Goal: Information Seeking & Learning: Check status

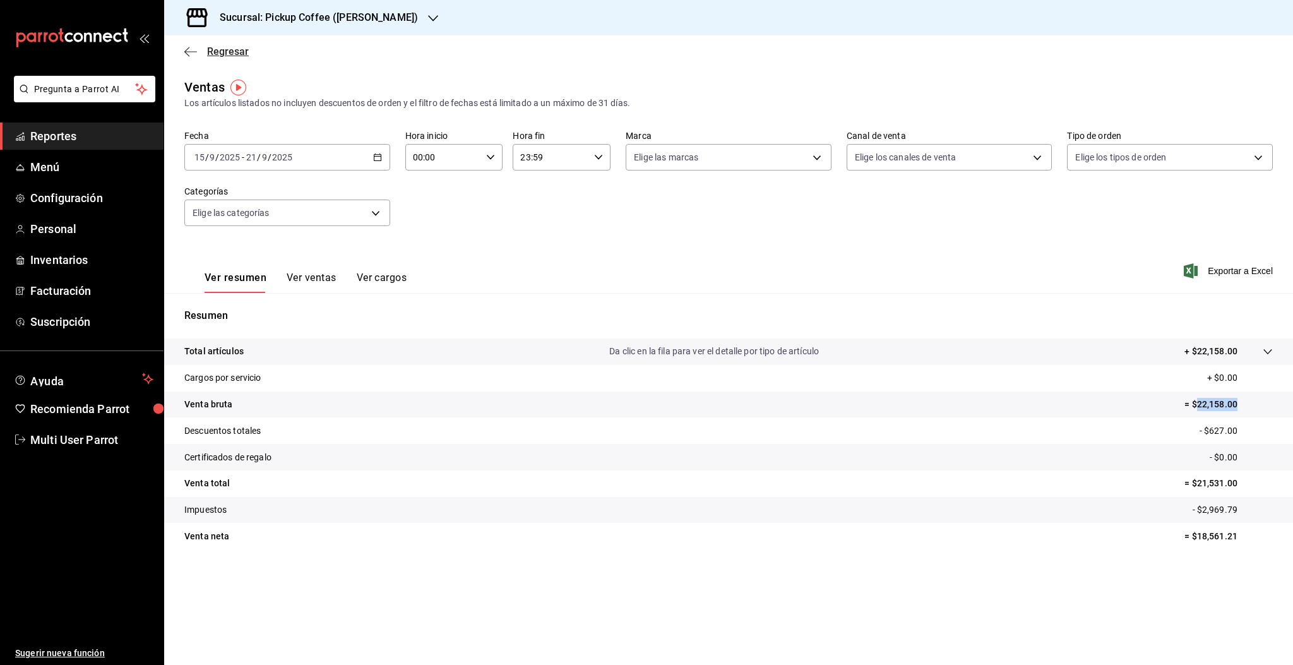
click at [189, 57] on icon "button" at bounding box center [190, 51] width 13 height 11
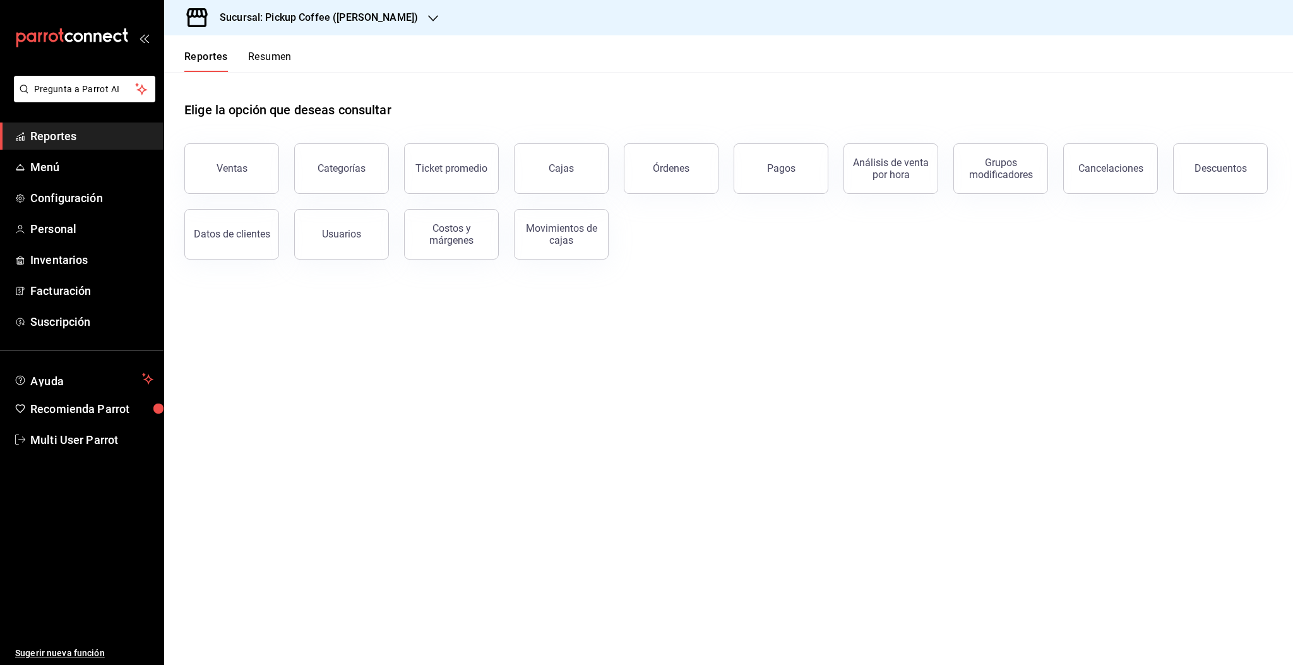
click at [264, 49] on div "Reportes Resumen" at bounding box center [228, 53] width 128 height 37
click at [263, 61] on button "Resumen" at bounding box center [270, 60] width 44 height 21
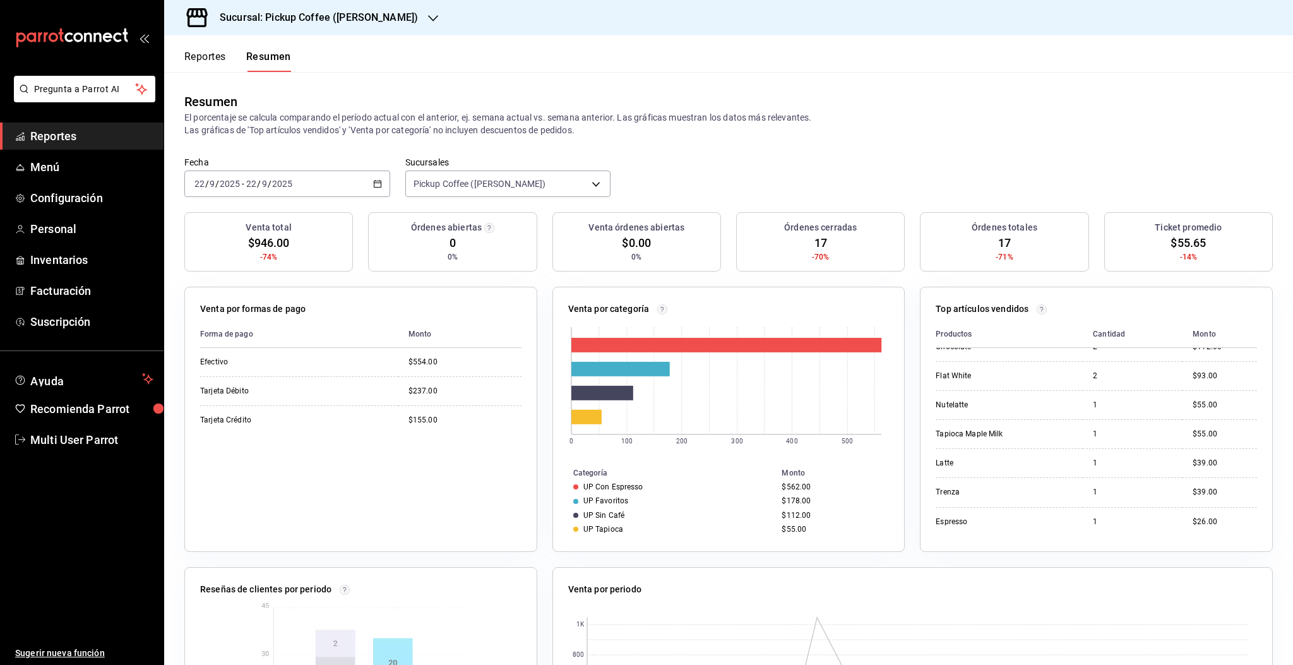
click at [899, 147] on div "Resumen El porcentaje se calcula comparando el período actual con el anterior, …" at bounding box center [728, 114] width 1129 height 85
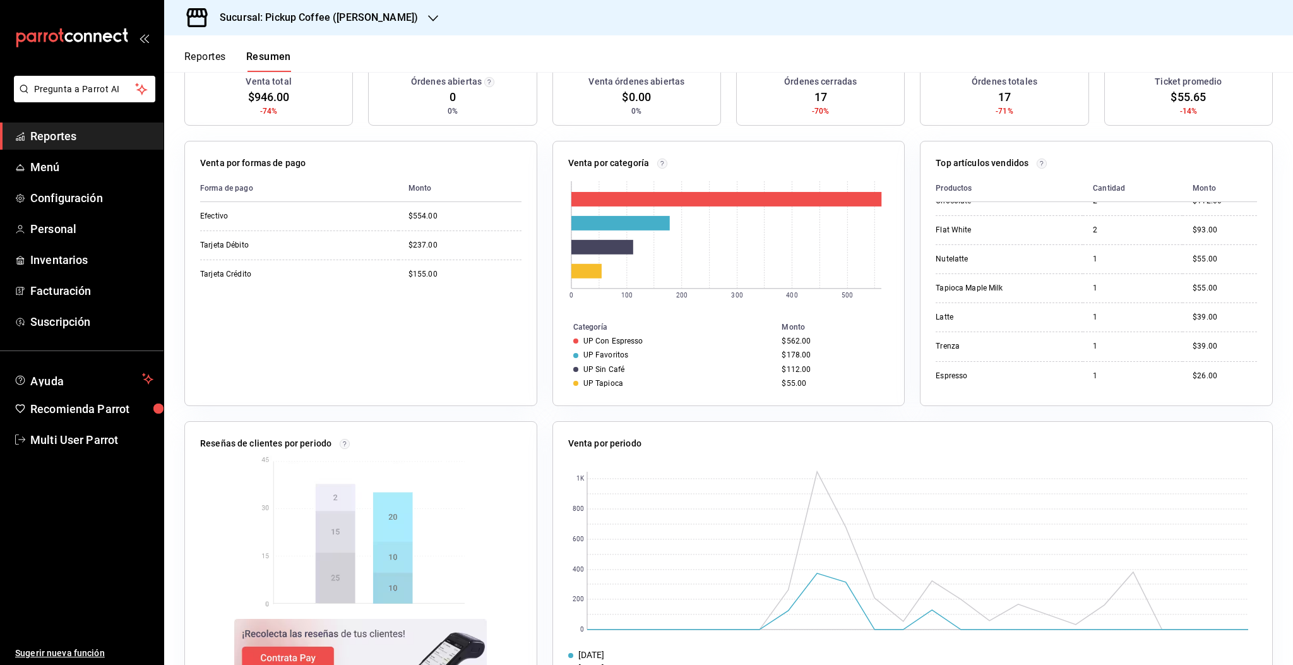
scroll to position [186, 0]
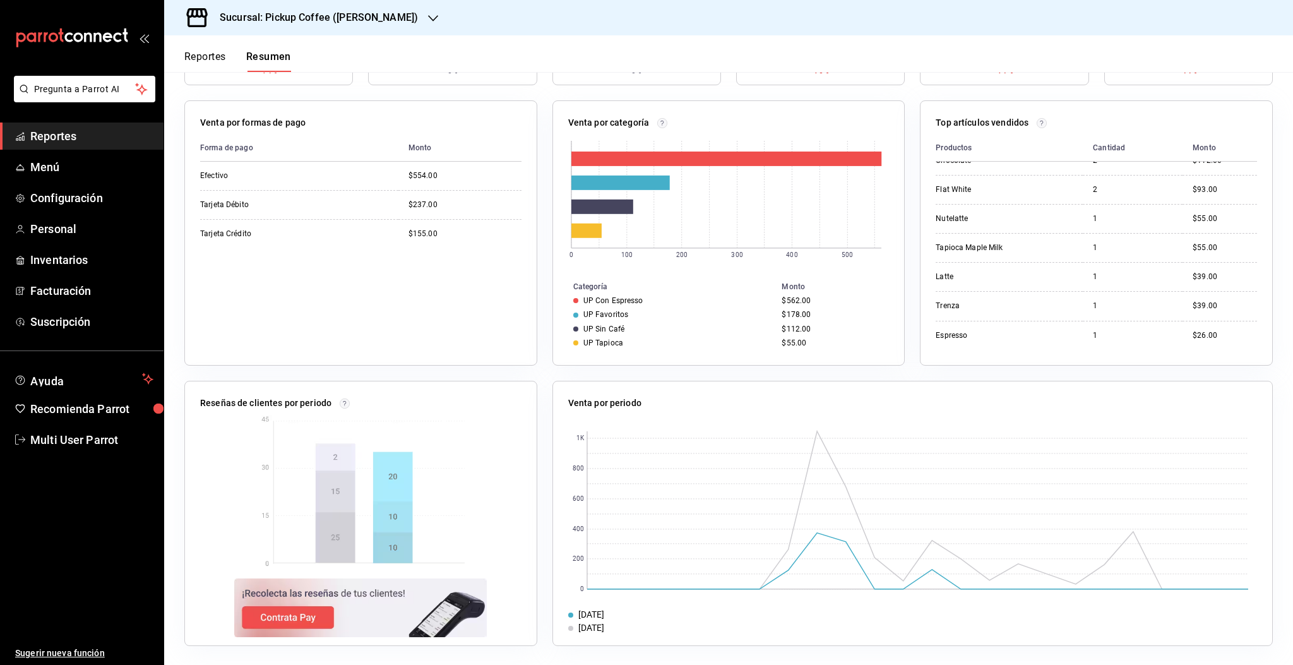
click at [83, 136] on span "Reportes" at bounding box center [91, 136] width 123 height 17
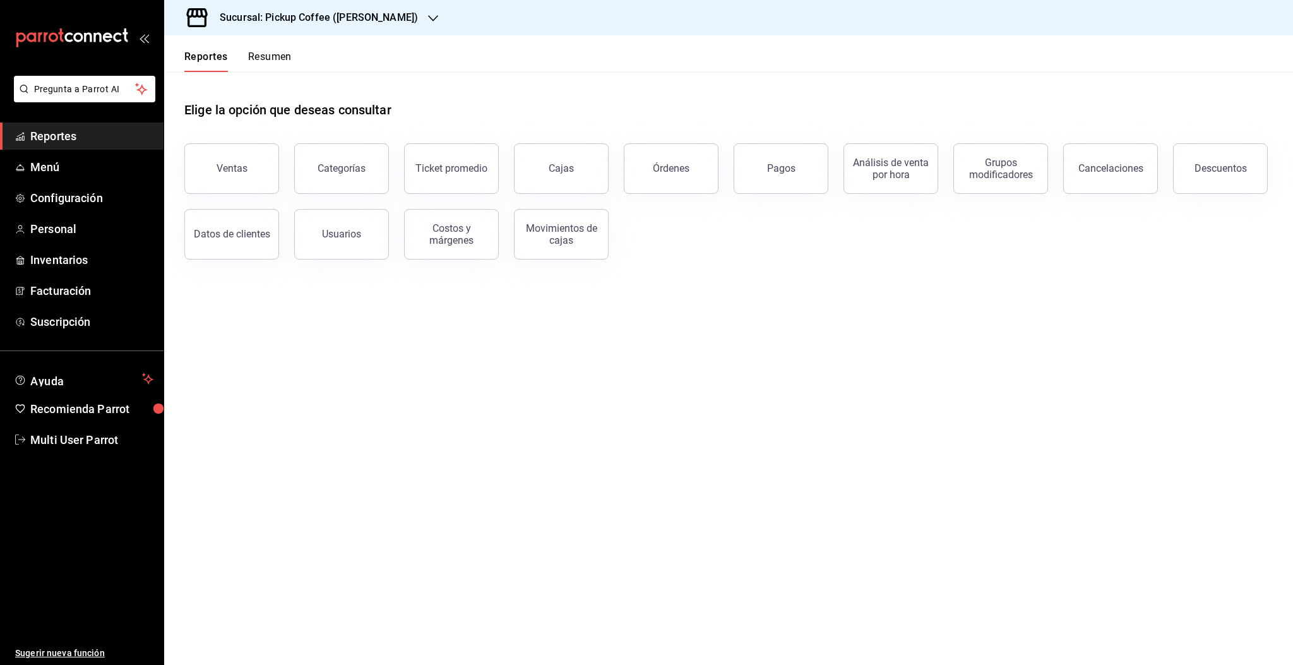
click at [260, 51] on button "Resumen" at bounding box center [270, 60] width 44 height 21
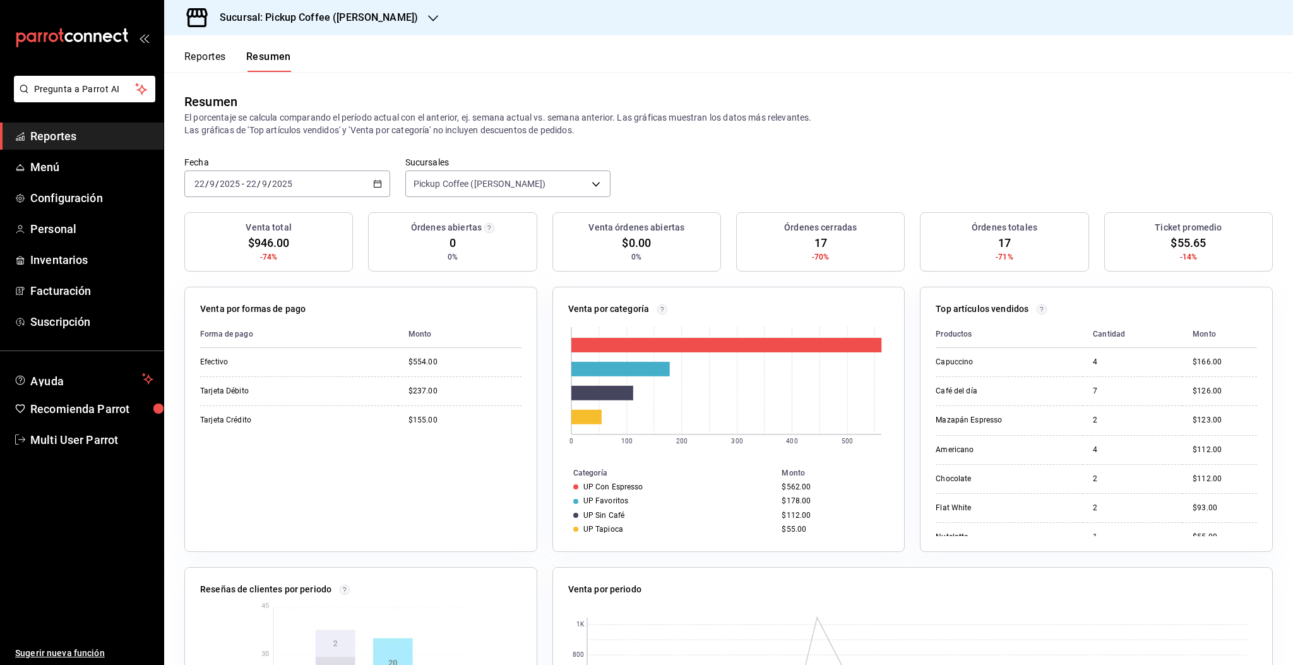
click at [353, 179] on div "[DATE] [DATE] - [DATE] [DATE]" at bounding box center [287, 183] width 206 height 27
click at [213, 223] on span "Hoy" at bounding box center [244, 221] width 98 height 13
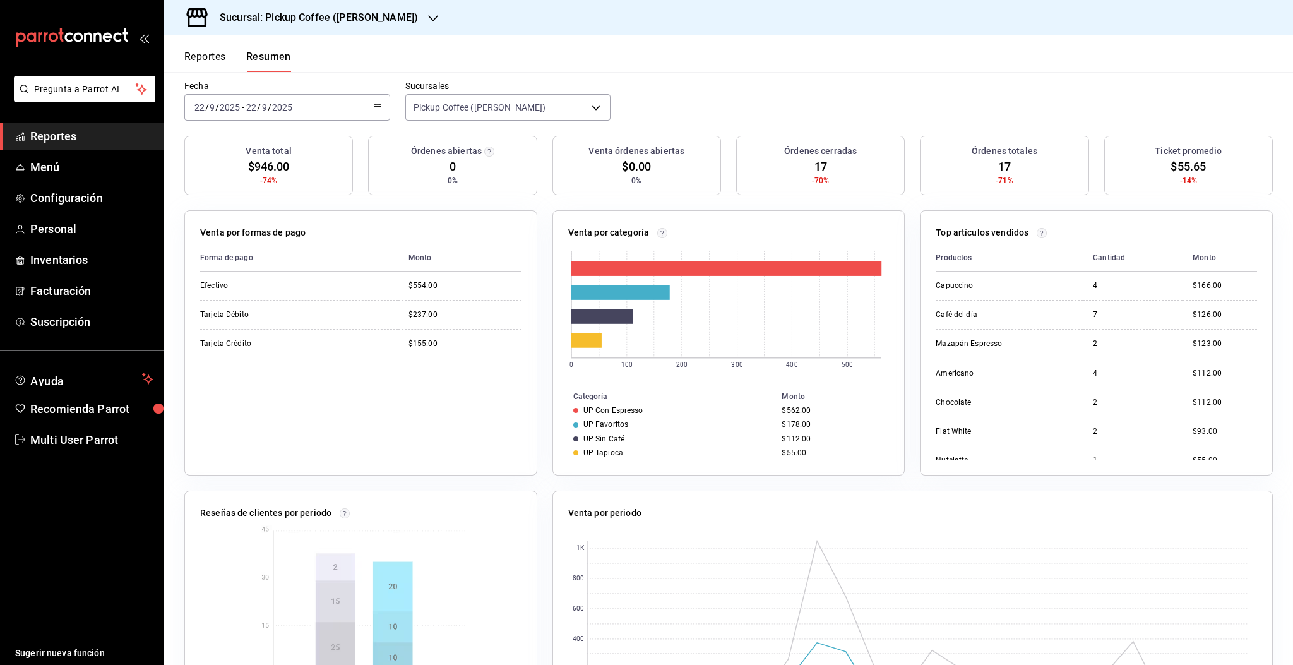
scroll to position [168, 0]
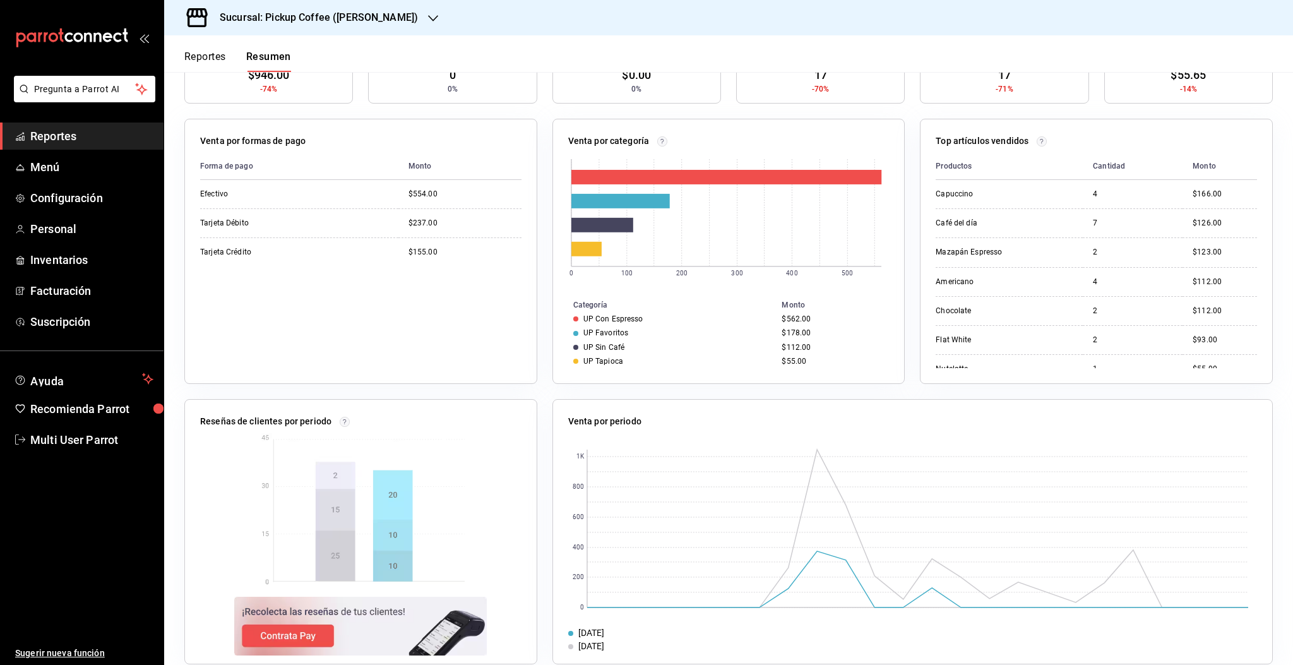
click at [52, 138] on span "Reportes" at bounding box center [91, 136] width 123 height 17
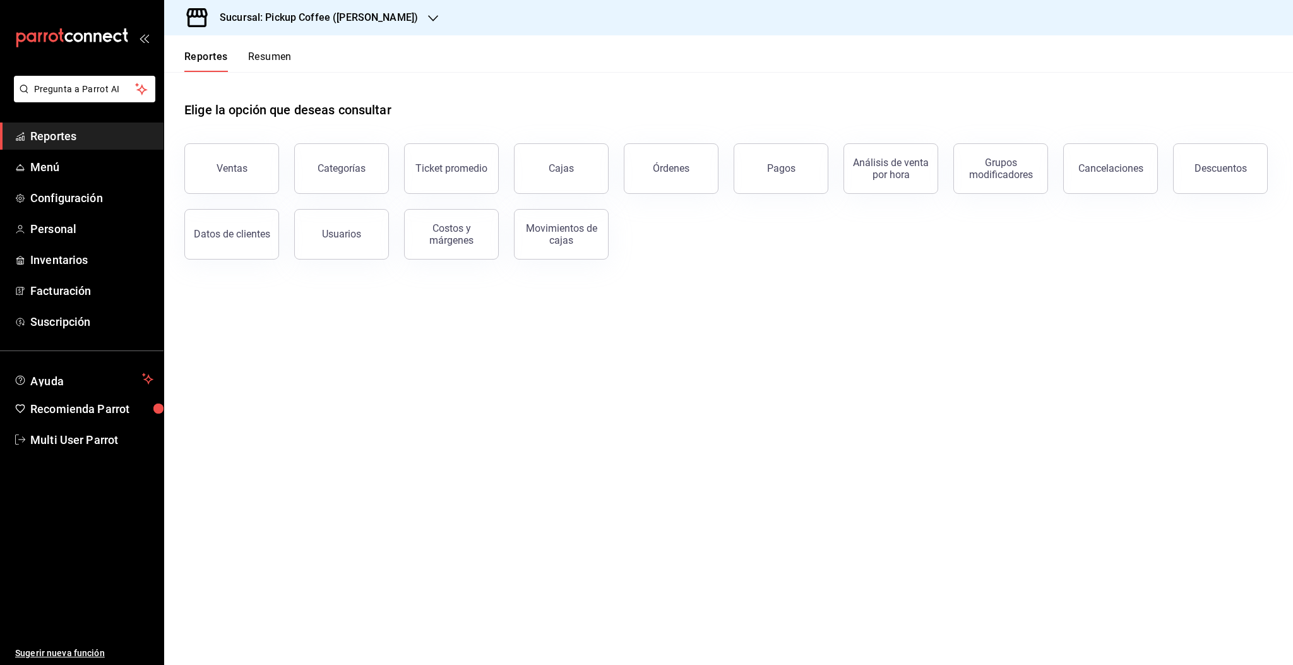
click at [280, 66] on button "Resumen" at bounding box center [270, 60] width 44 height 21
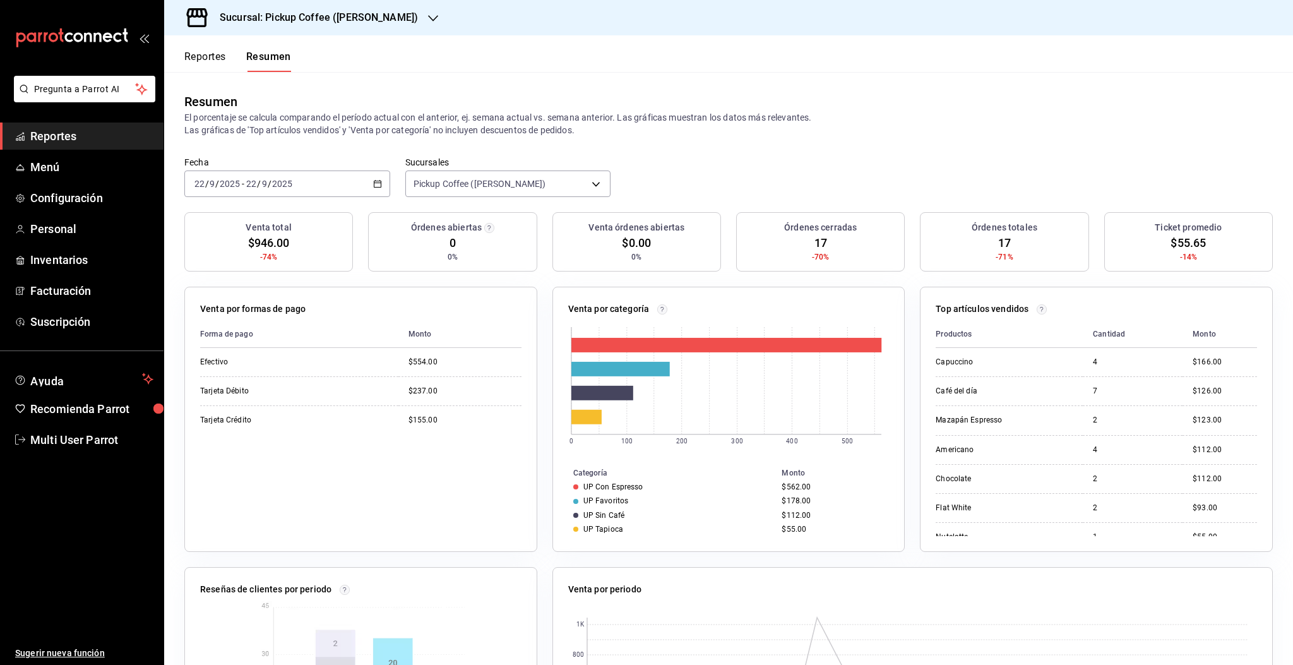
click at [343, 18] on h3 "Sucursal: Pickup Coffee ([PERSON_NAME])" at bounding box center [314, 17] width 208 height 15
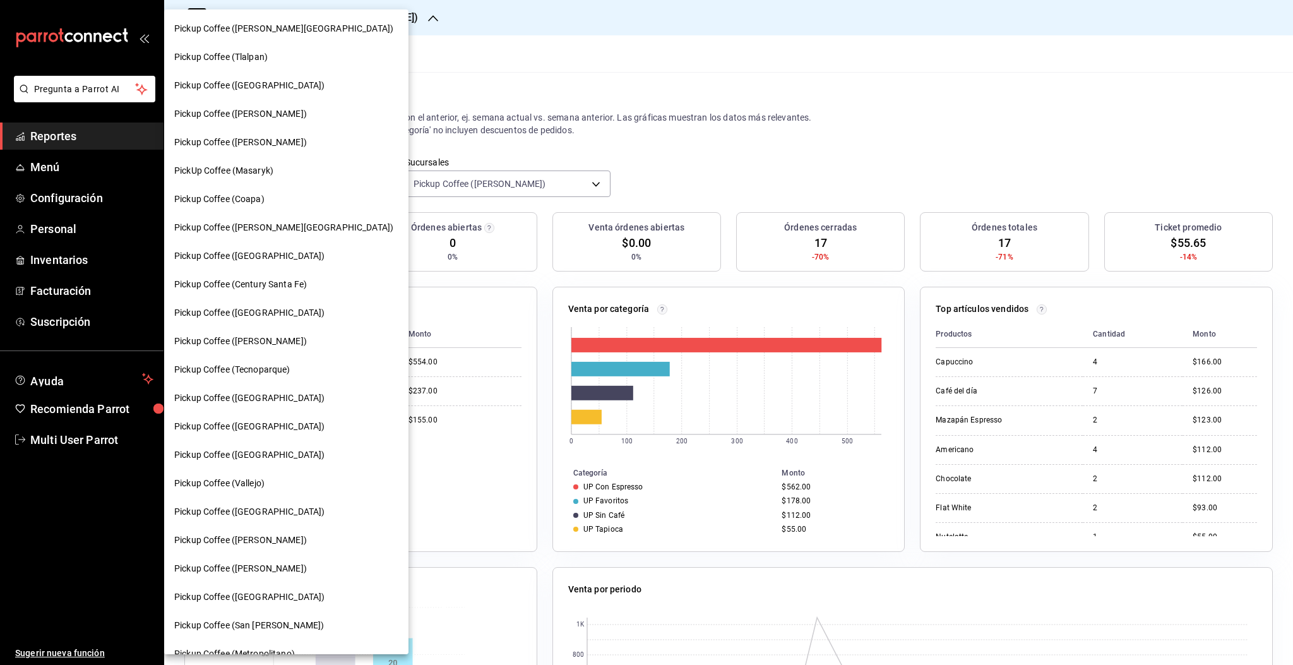
click at [287, 572] on span "Pickup Coffee ([PERSON_NAME])" at bounding box center [240, 568] width 133 height 13
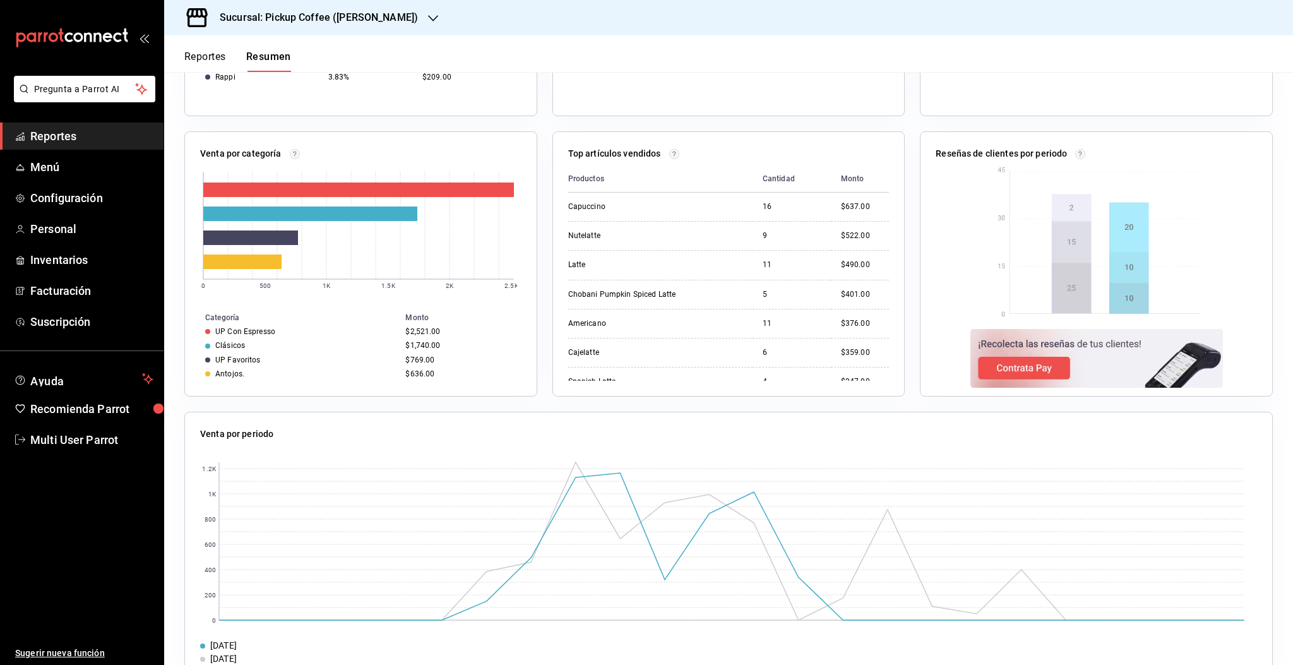
scroll to position [466, 0]
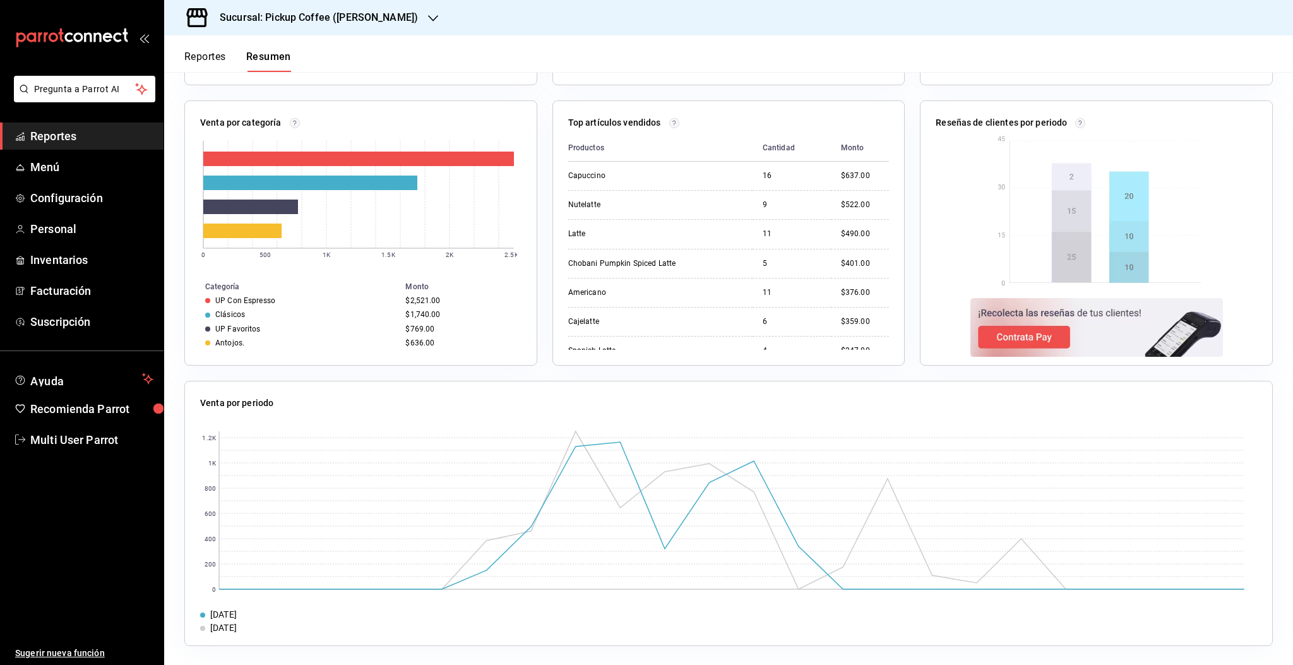
click at [56, 138] on span "Reportes" at bounding box center [91, 136] width 123 height 17
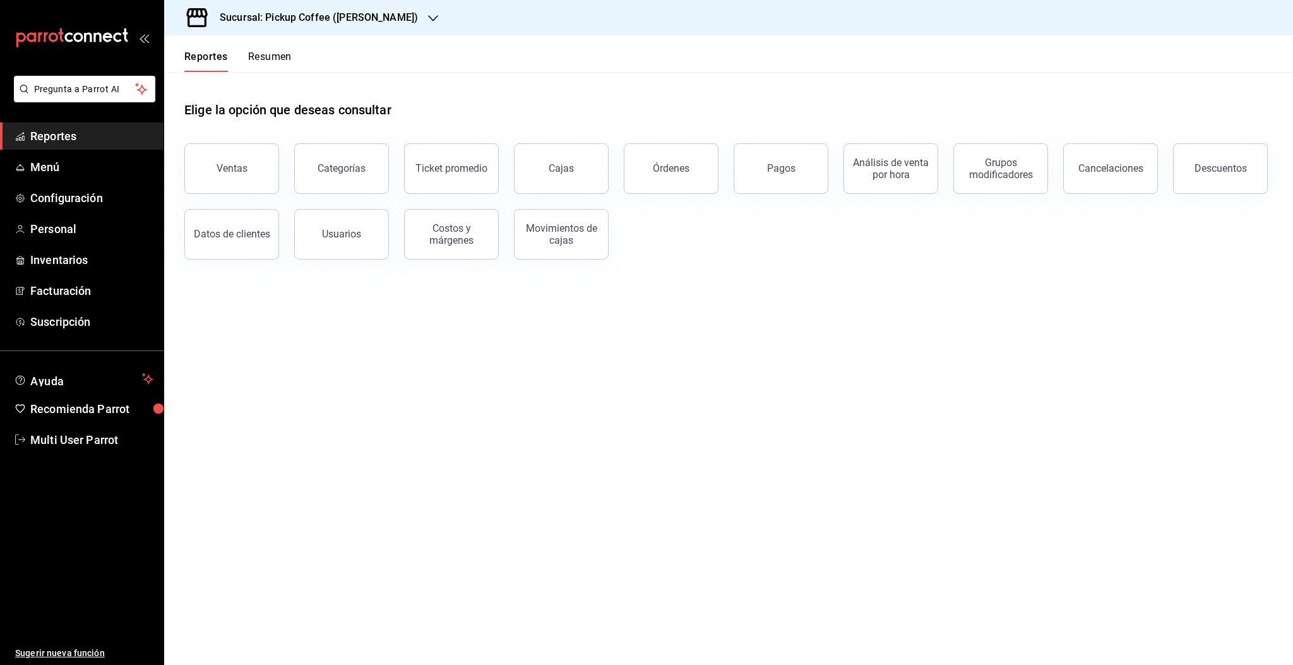
click at [279, 57] on button "Resumen" at bounding box center [270, 60] width 44 height 21
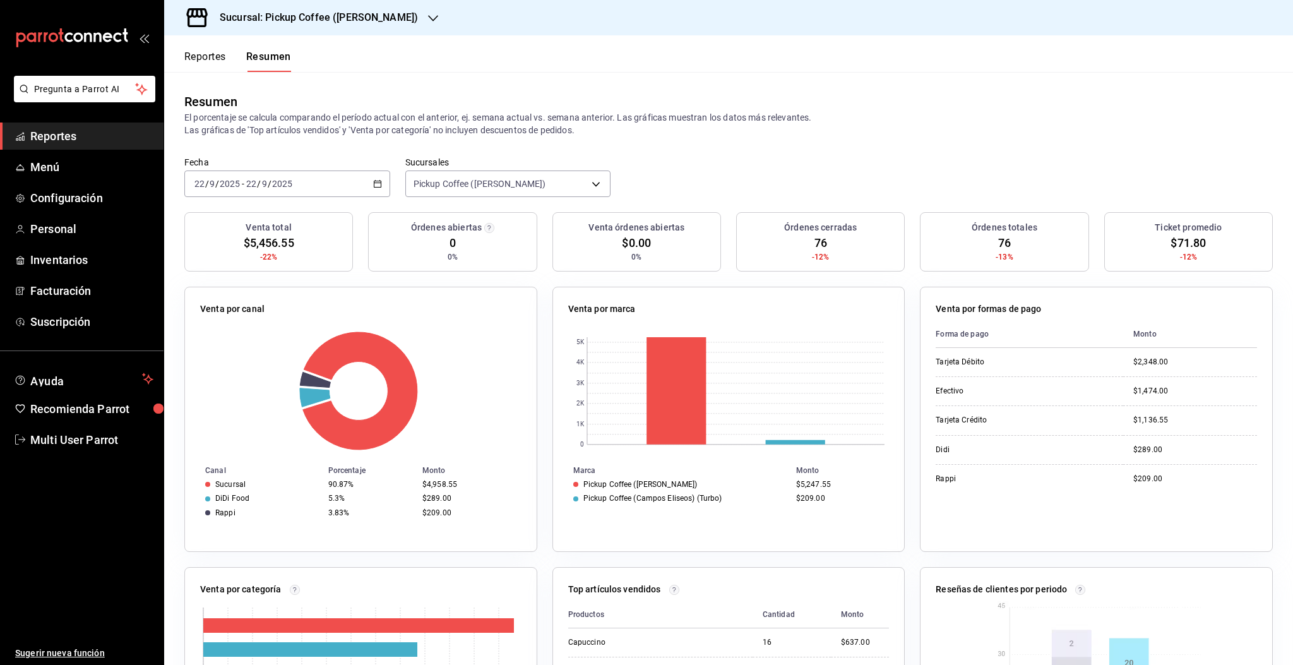
click at [354, 20] on h3 "Sucursal: Pickup Coffee ([PERSON_NAME])" at bounding box center [314, 17] width 208 height 15
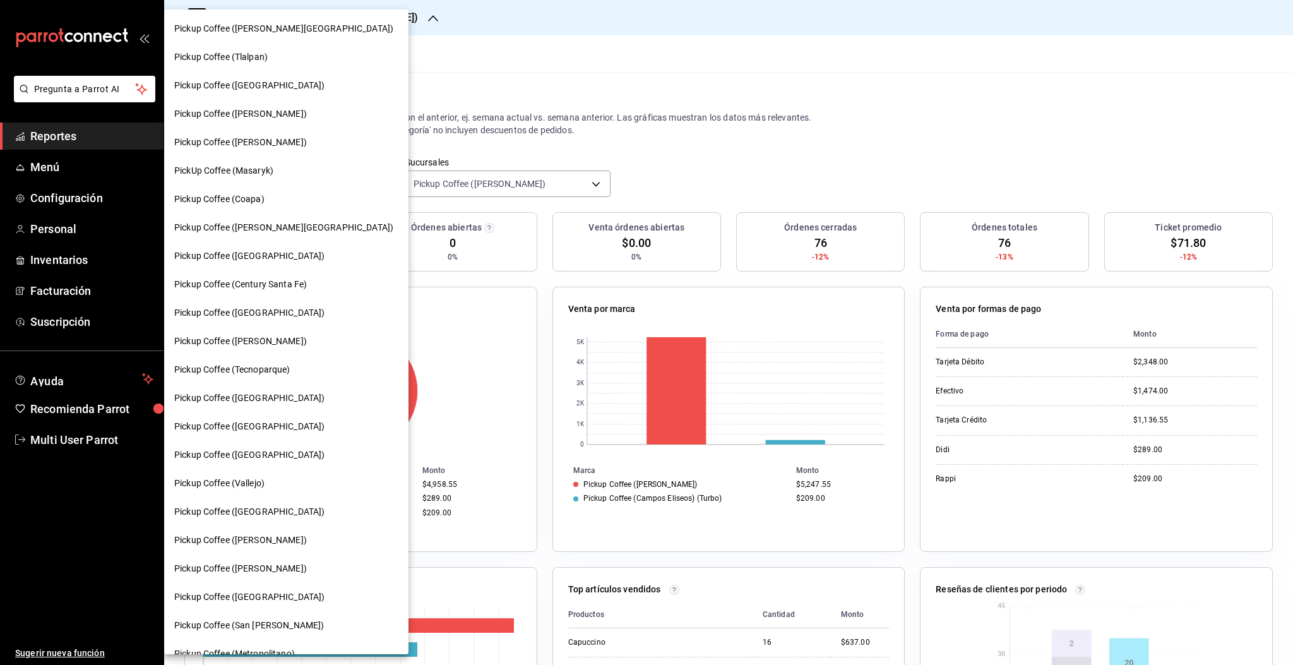
click at [247, 174] on span "PickUp Coffee (Masaryk)" at bounding box center [223, 170] width 99 height 13
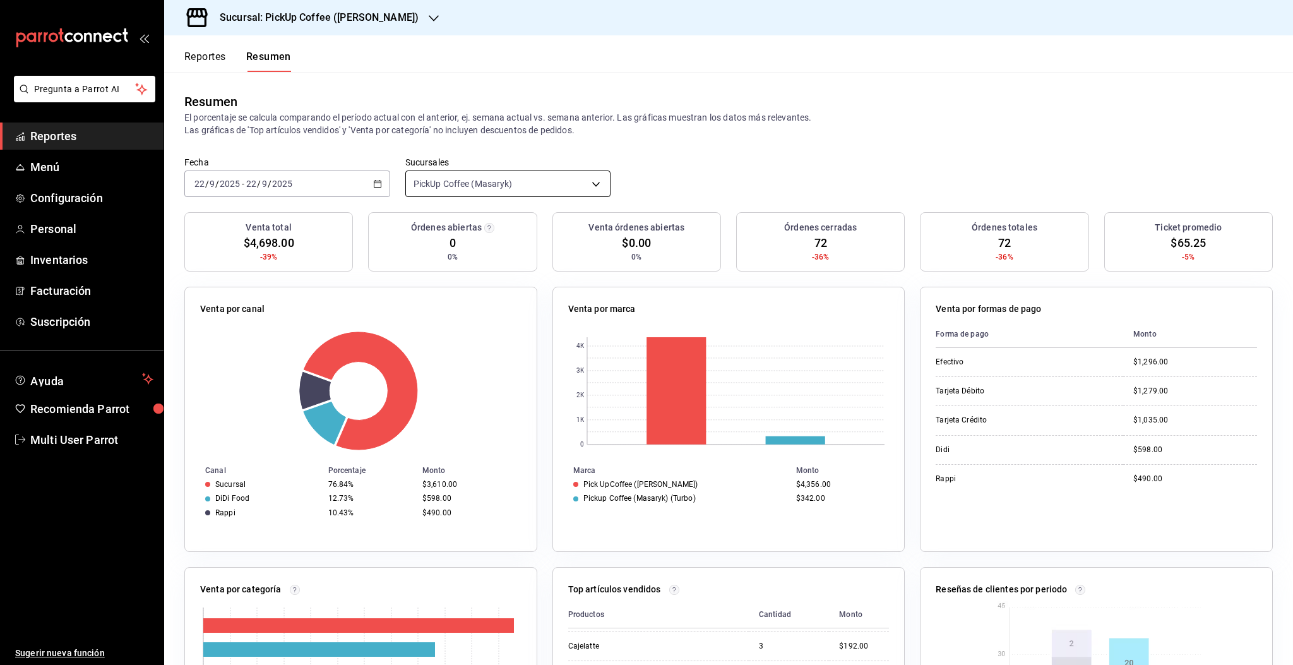
click at [485, 179] on body "Pregunta a Parrot AI Reportes Menú Configuración Personal Inventarios Facturaci…" at bounding box center [646, 332] width 1293 height 665
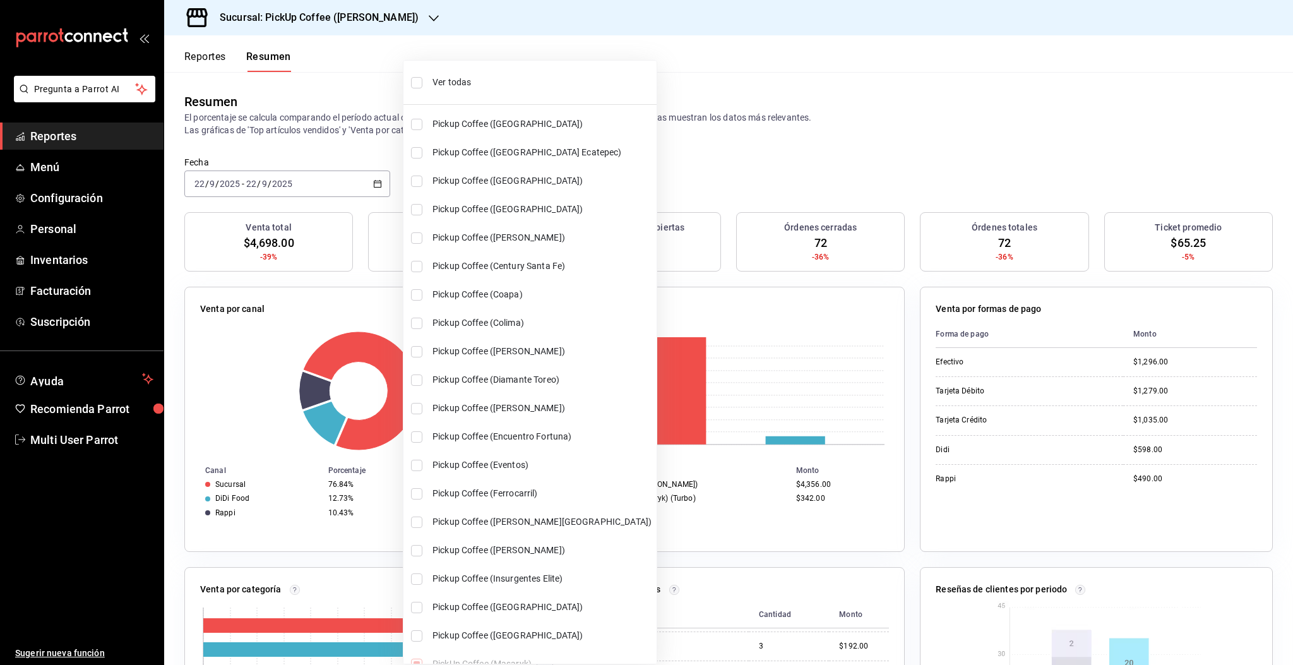
click at [430, 159] on li "Pickup Coffee ([GEOGRAPHIC_DATA] Ecatepec)" at bounding box center [529, 152] width 253 height 28
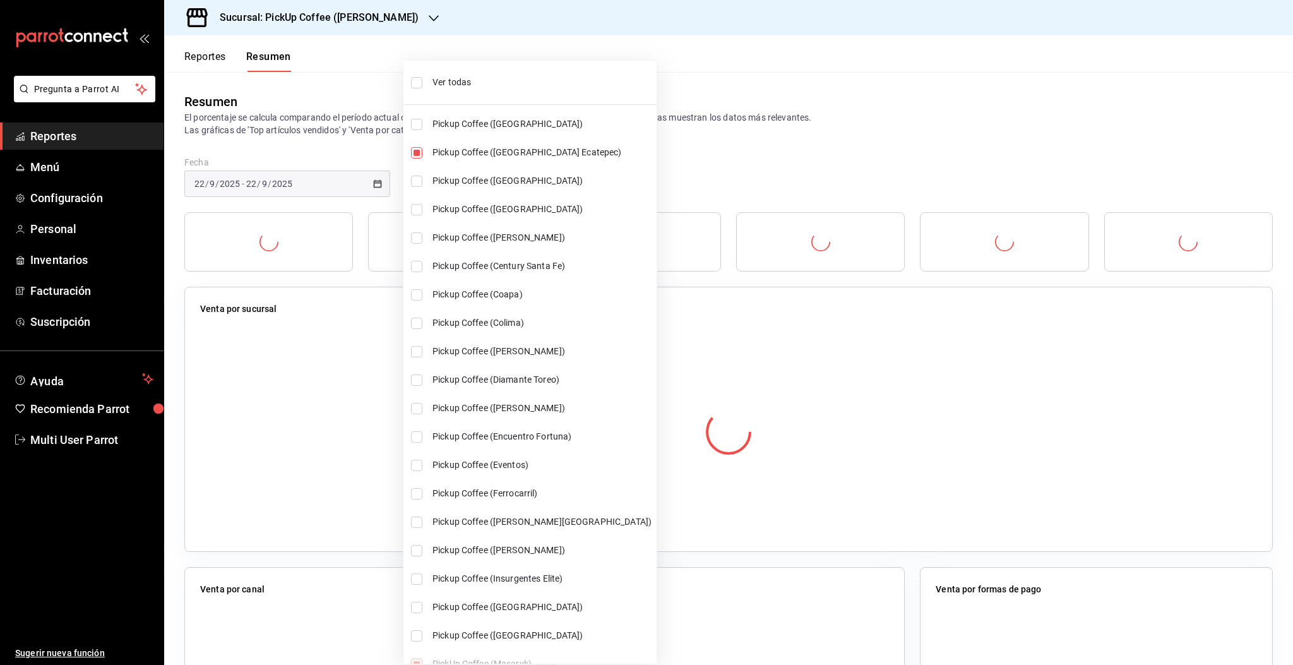
type input "[object Object],[object Object]"
checkbox input "true"
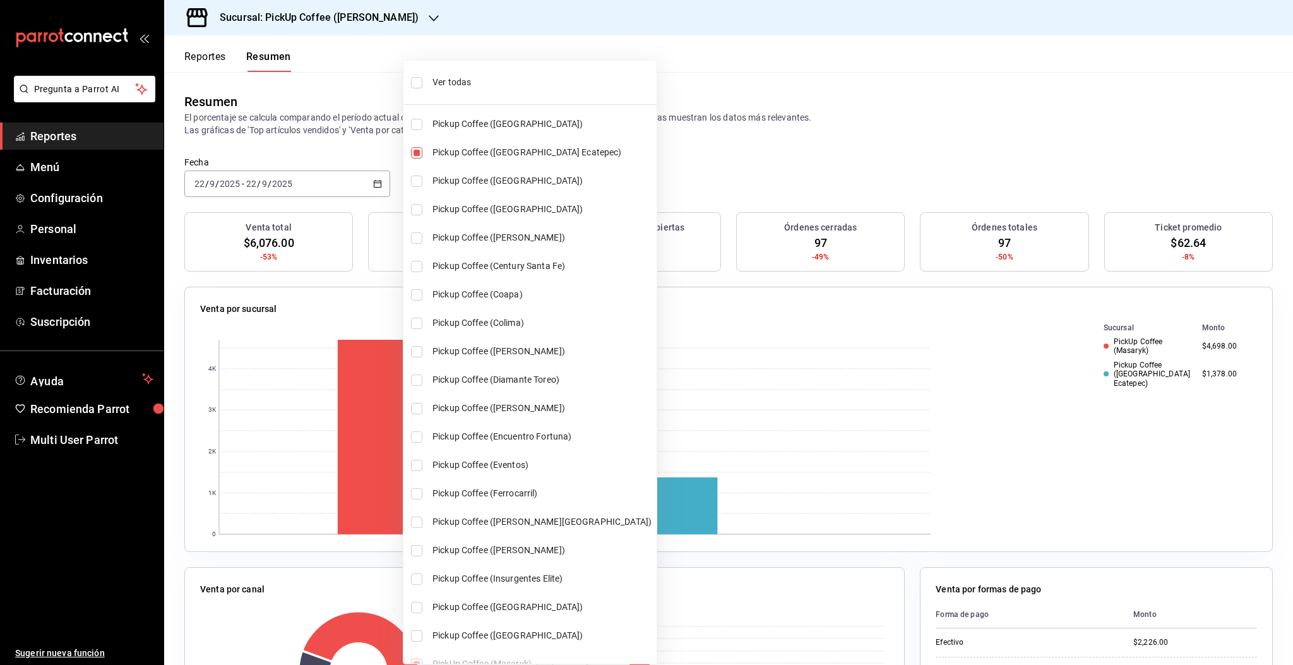
click at [453, 184] on span "Pickup Coffee ([GEOGRAPHIC_DATA])" at bounding box center [541, 180] width 219 height 13
type input "[object Object],[object Object],[object Object]"
checkbox input "true"
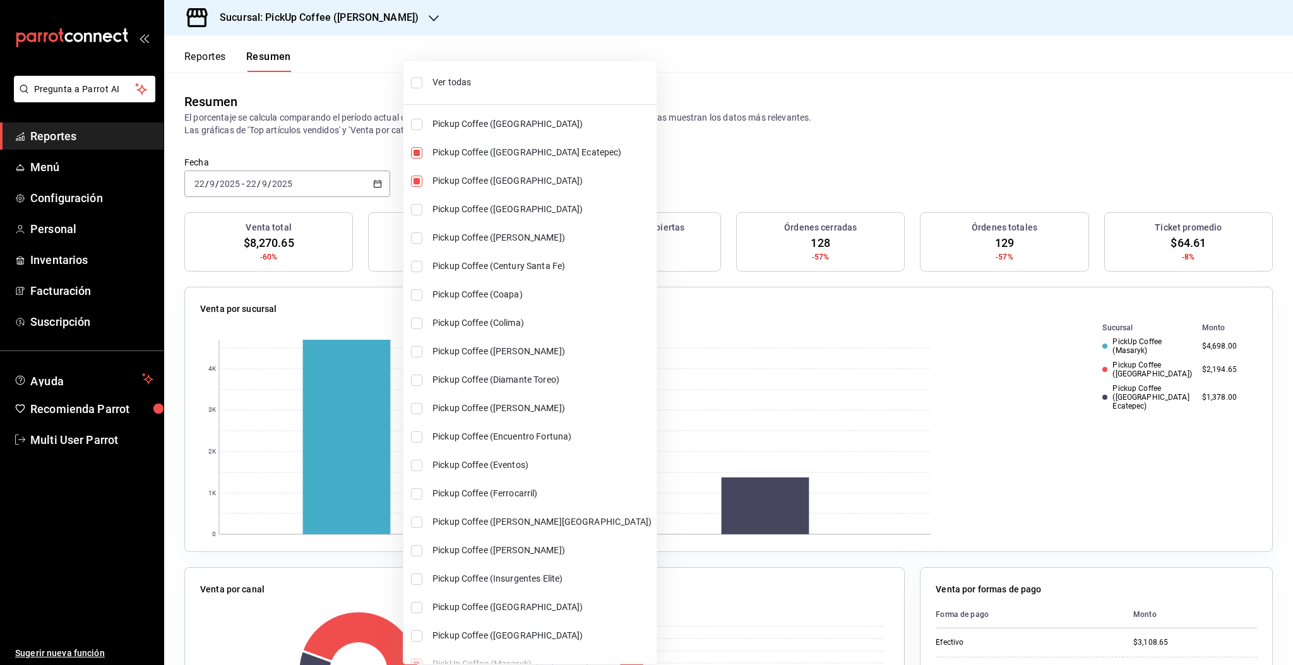
click at [458, 236] on span "Pickup Coffee ([PERSON_NAME])" at bounding box center [541, 237] width 219 height 13
type input "[object Object],[object Object],[object Object],[object Object]"
checkbox input "true"
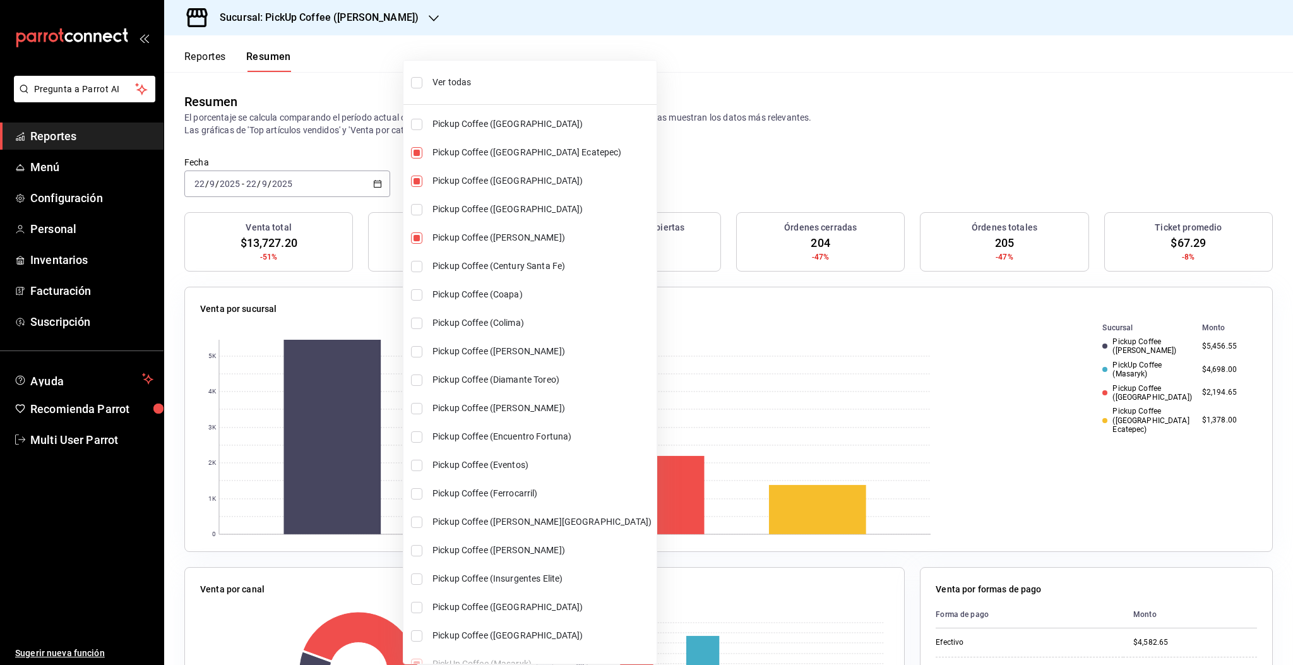
click at [470, 490] on span "Pickup Coffee (Ferrocarril)" at bounding box center [541, 493] width 219 height 13
type input "[object Object],[object Object],[object Object],[object Object],[object Object]"
checkbox input "true"
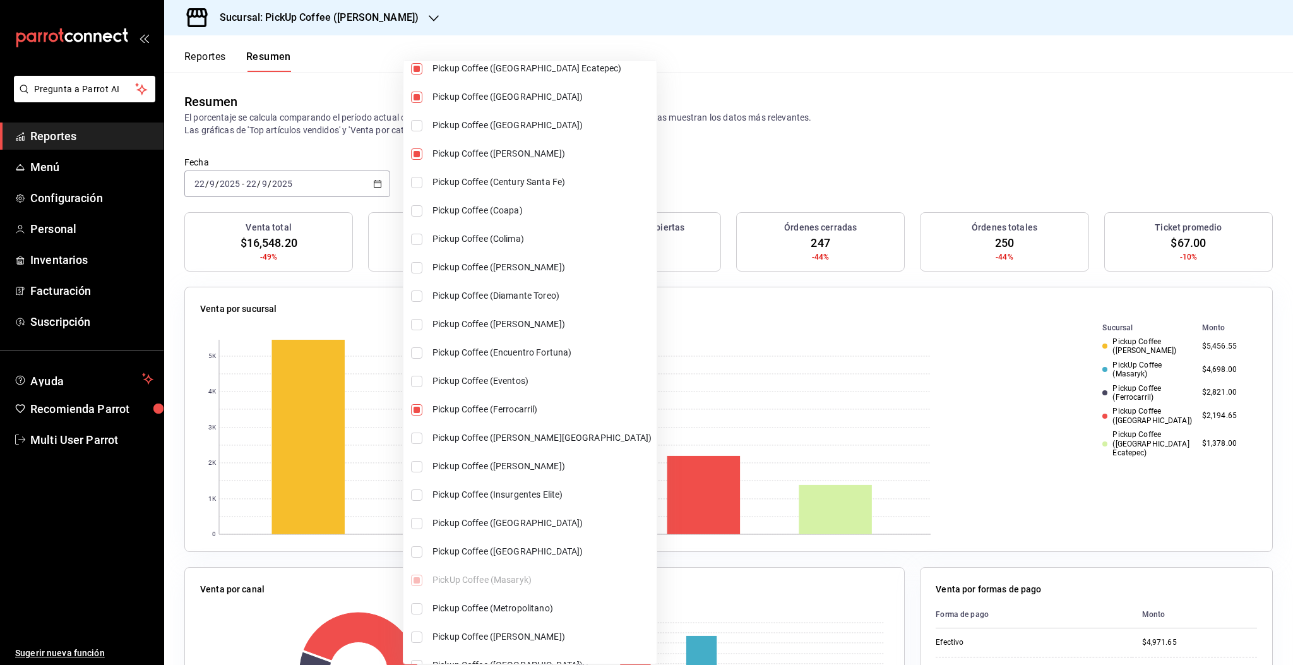
scroll to position [168, 0]
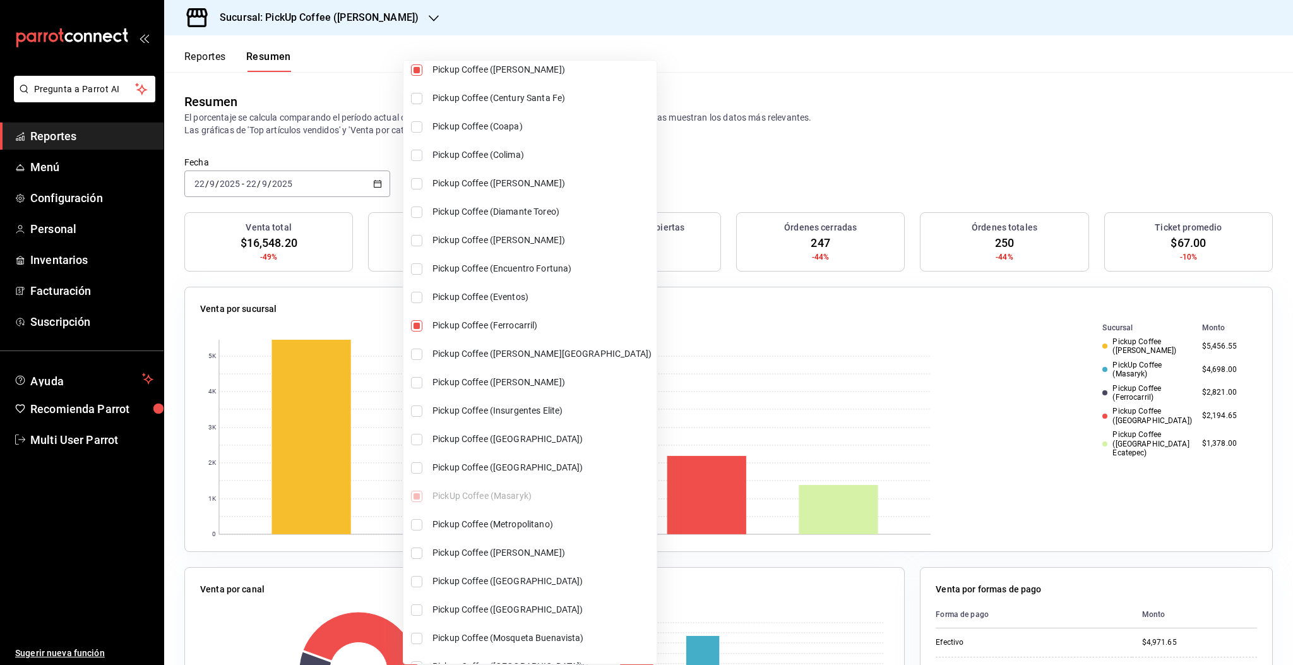
click at [473, 381] on span "Pickup Coffee ([PERSON_NAME])" at bounding box center [541, 382] width 219 height 13
type input "[object Object],[object Object],[object Object],[object Object],[object Object]…"
checkbox input "true"
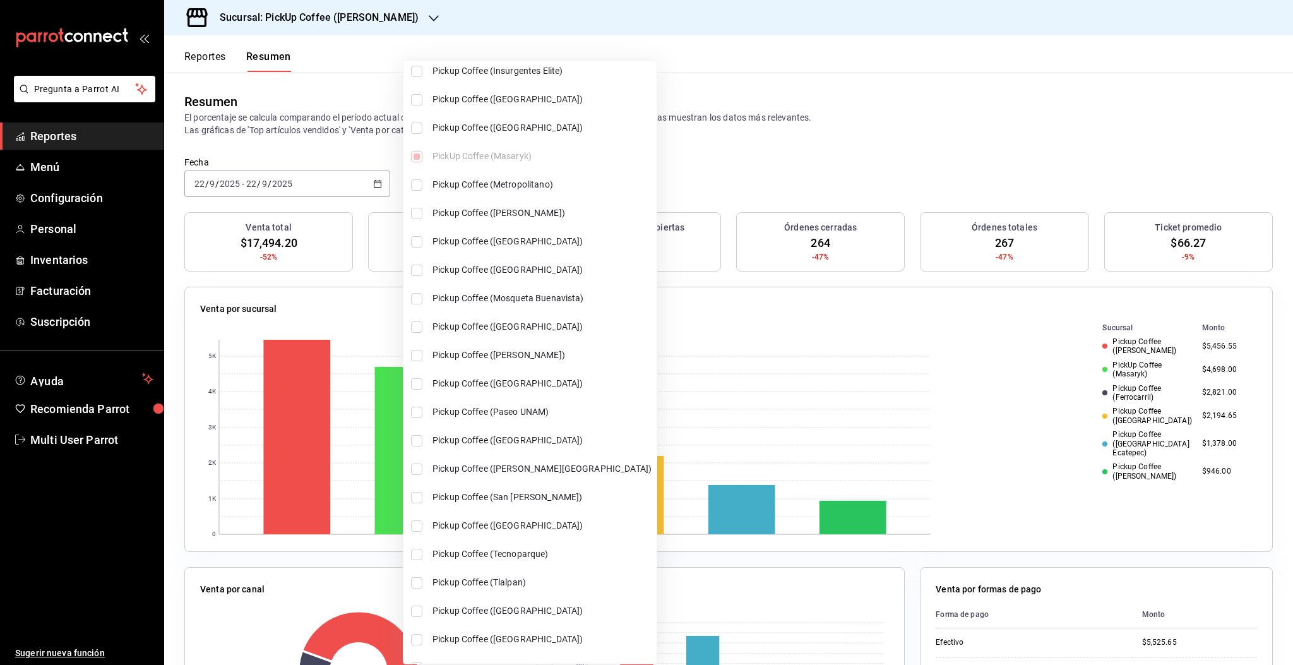
scroll to position [530, 0]
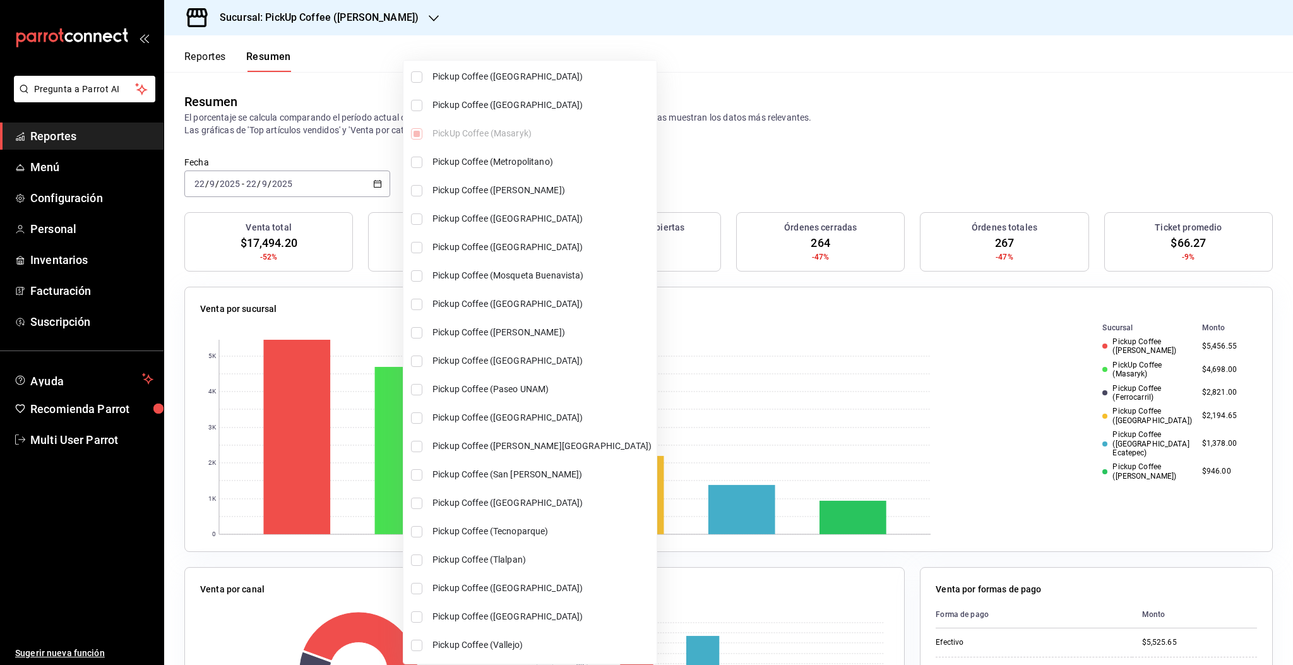
click at [984, 129] on div at bounding box center [646, 332] width 1293 height 665
